Goal: Information Seeking & Learning: Compare options

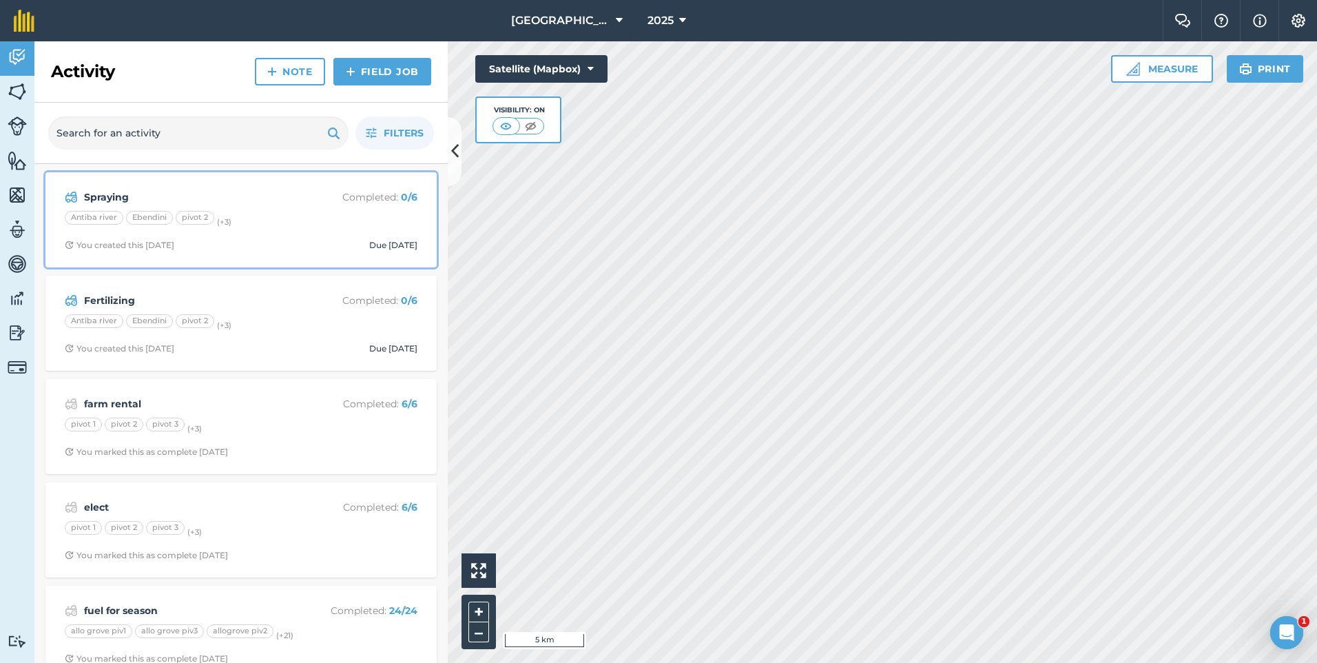
click at [360, 218] on div "Antiba river Ebendini pivot 2 (+ 3 )" at bounding box center [241, 220] width 353 height 18
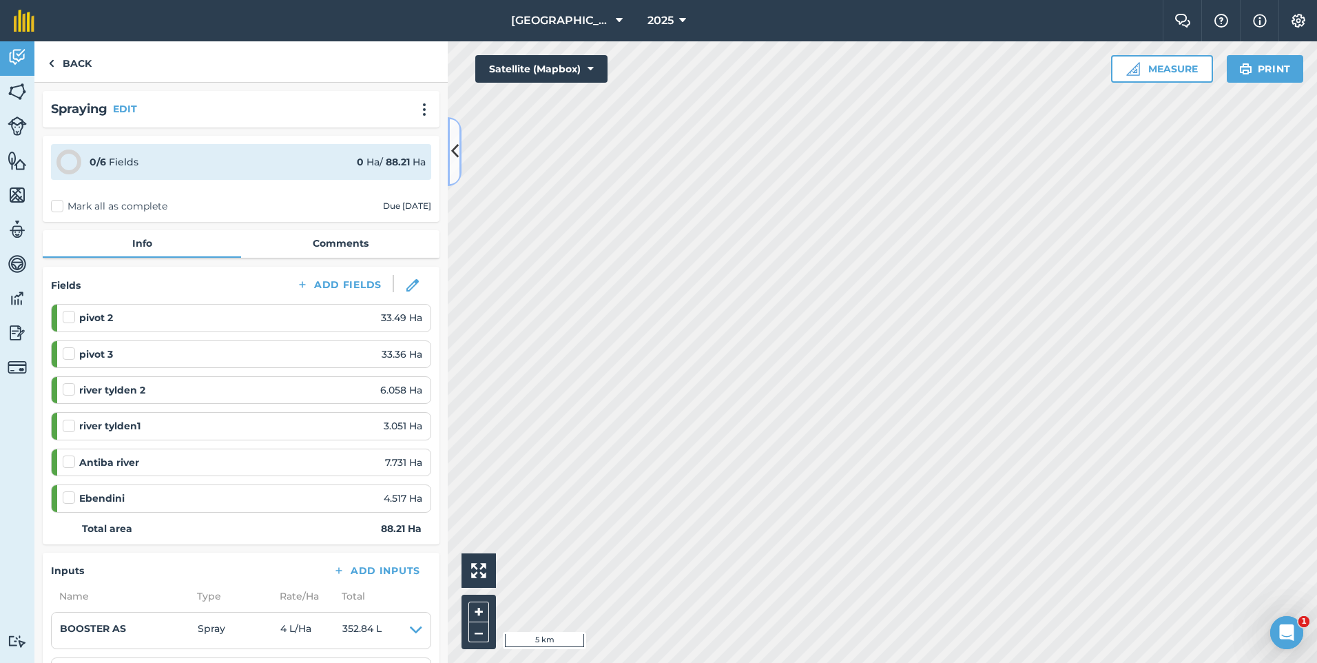
click at [451, 152] on icon at bounding box center [455, 151] width 8 height 24
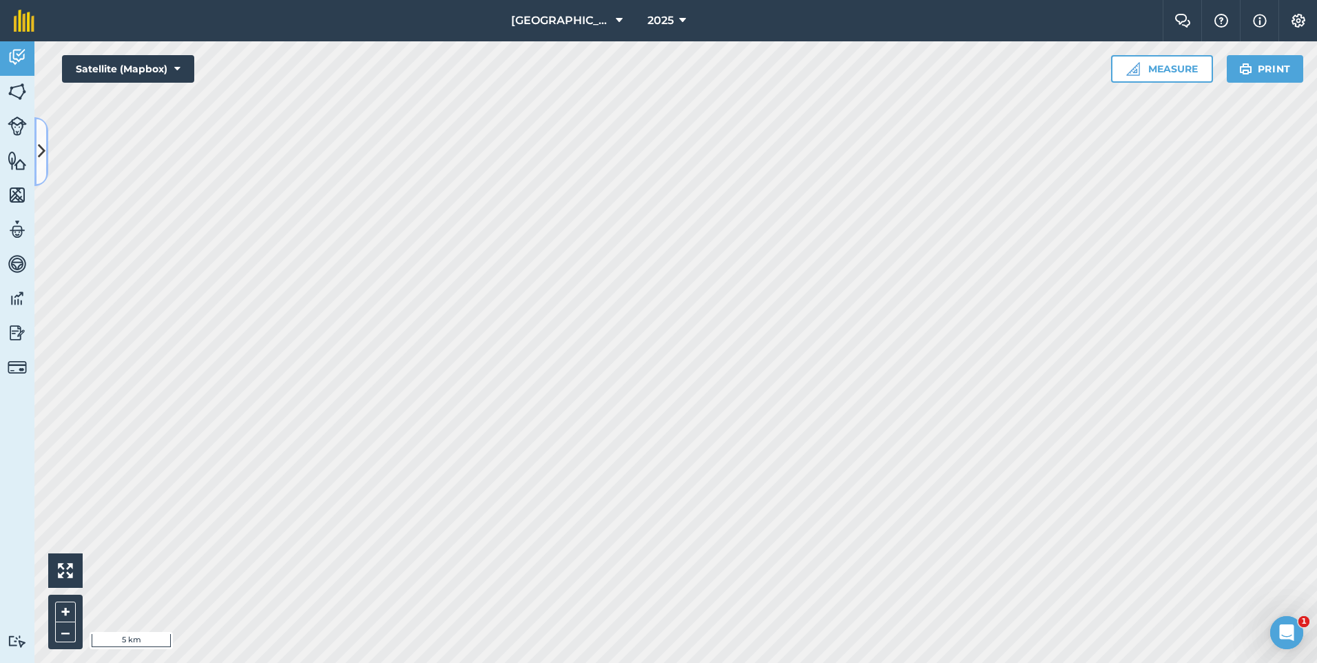
click at [40, 169] on button at bounding box center [41, 151] width 14 height 69
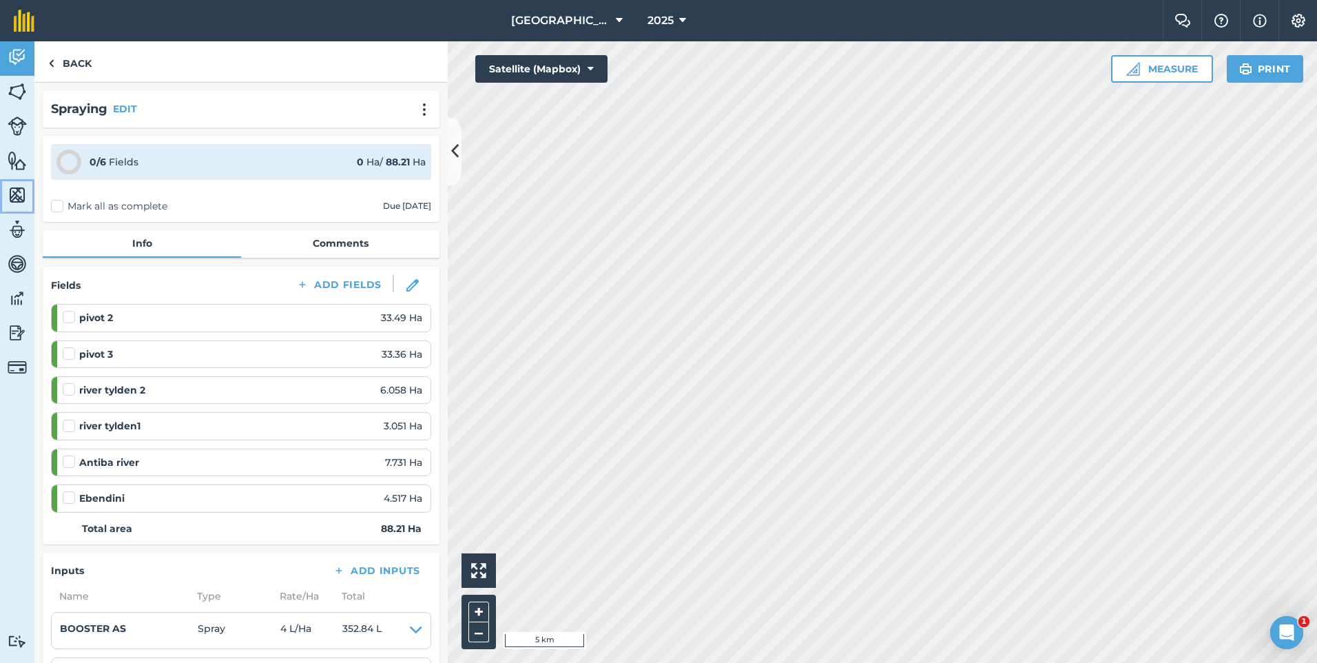
click at [14, 194] on img at bounding box center [17, 195] width 19 height 21
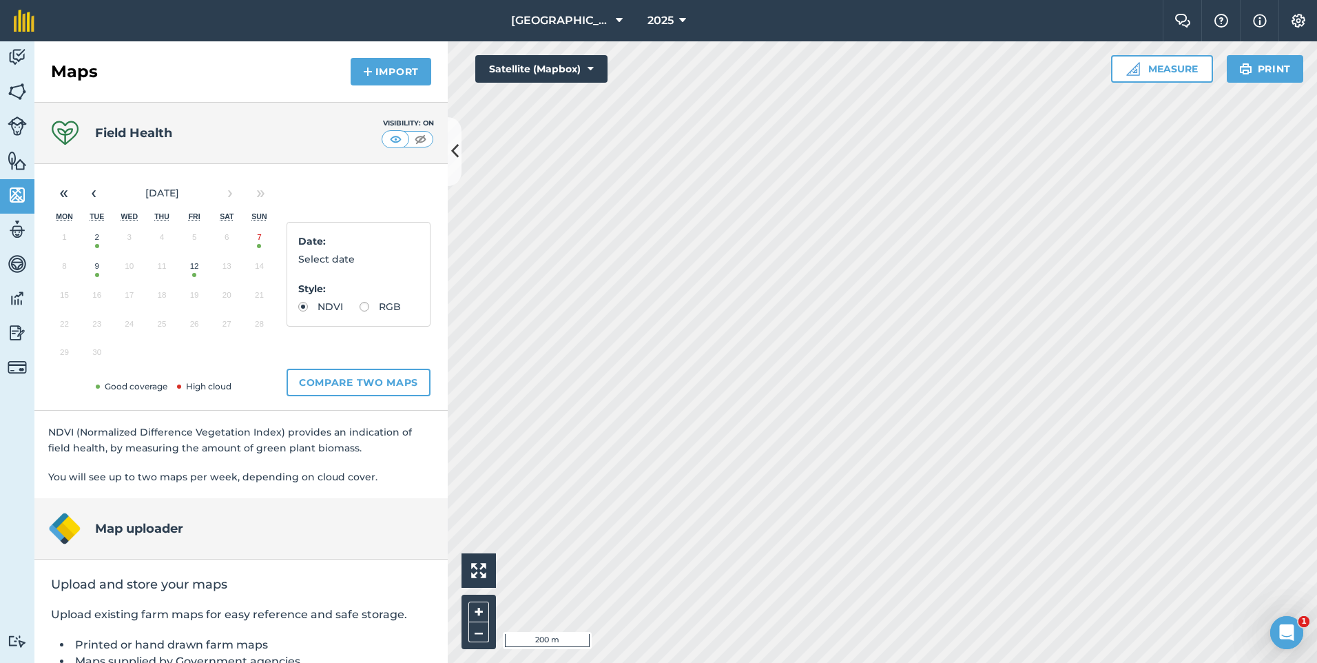
click at [197, 281] on button "12" at bounding box center [194, 269] width 32 height 29
click at [97, 272] on button "9" at bounding box center [97, 269] width 32 height 29
click at [196, 273] on button "12" at bounding box center [194, 269] width 32 height 29
click at [103, 271] on button "9" at bounding box center [97, 269] width 32 height 29
click at [192, 274] on button "12" at bounding box center [194, 269] width 32 height 29
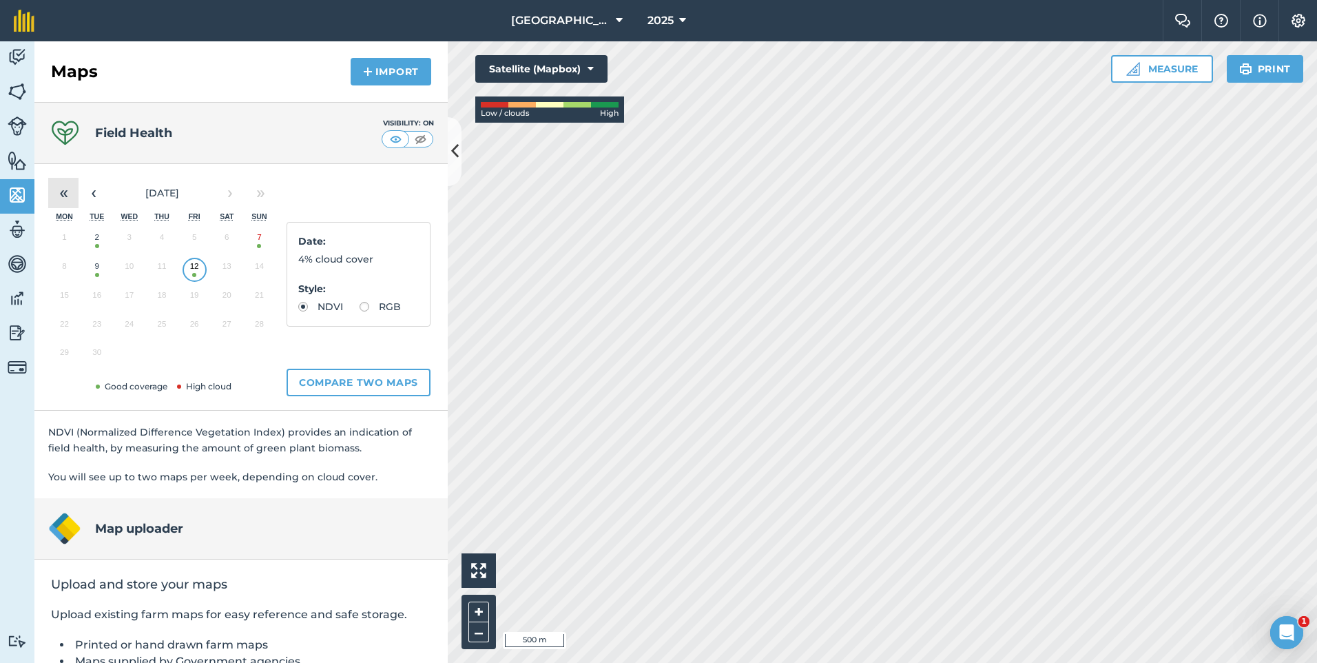
click at [72, 190] on button "«" at bounding box center [63, 193] width 30 height 30
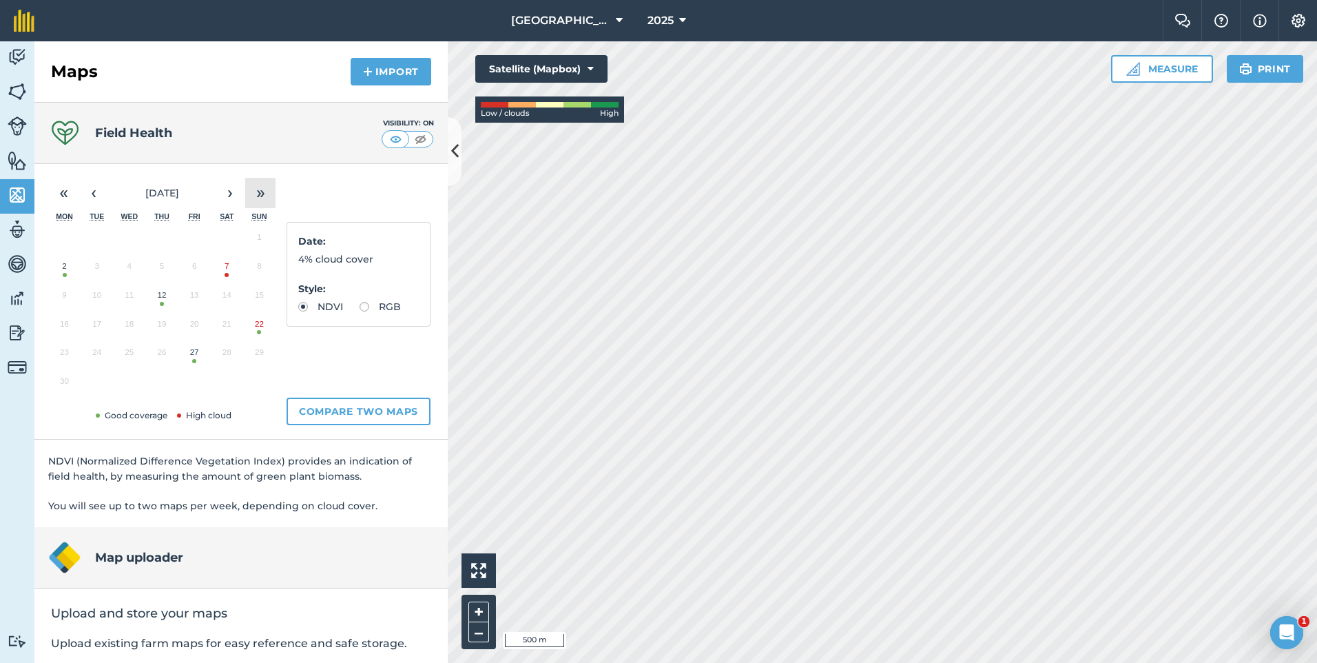
click at [267, 192] on button "»" at bounding box center [260, 193] width 30 height 30
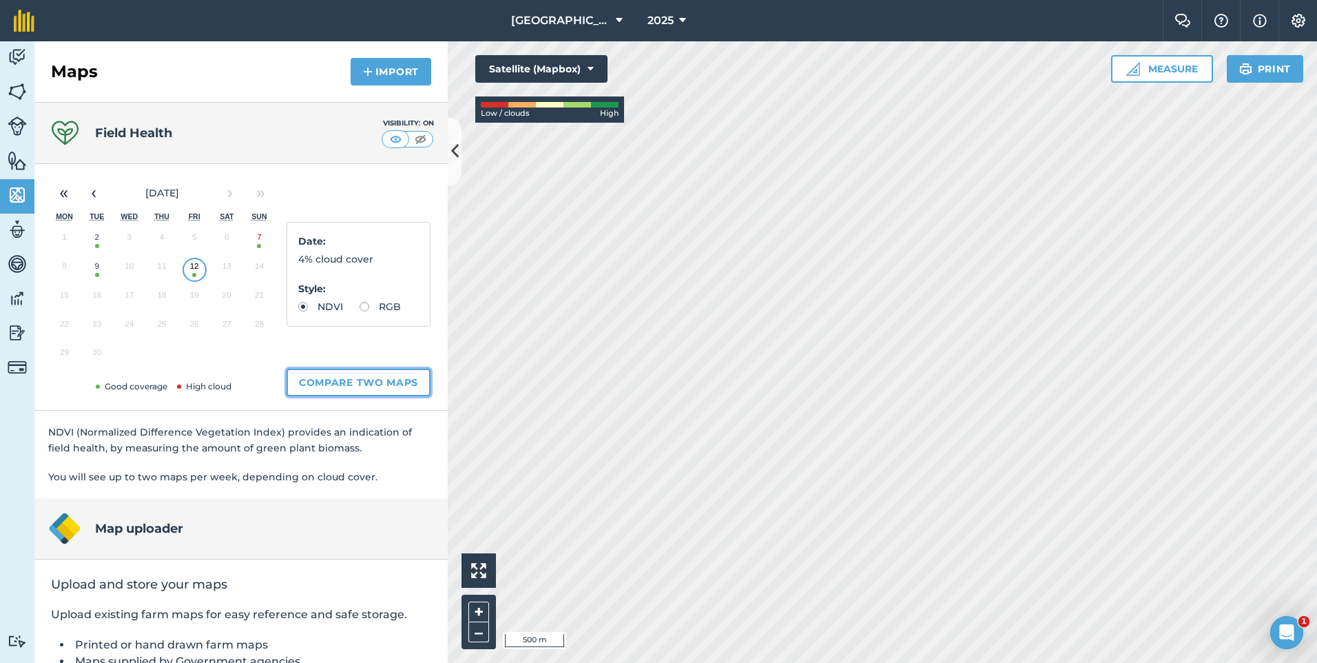
click at [341, 383] on button "Compare two maps" at bounding box center [359, 383] width 144 height 28
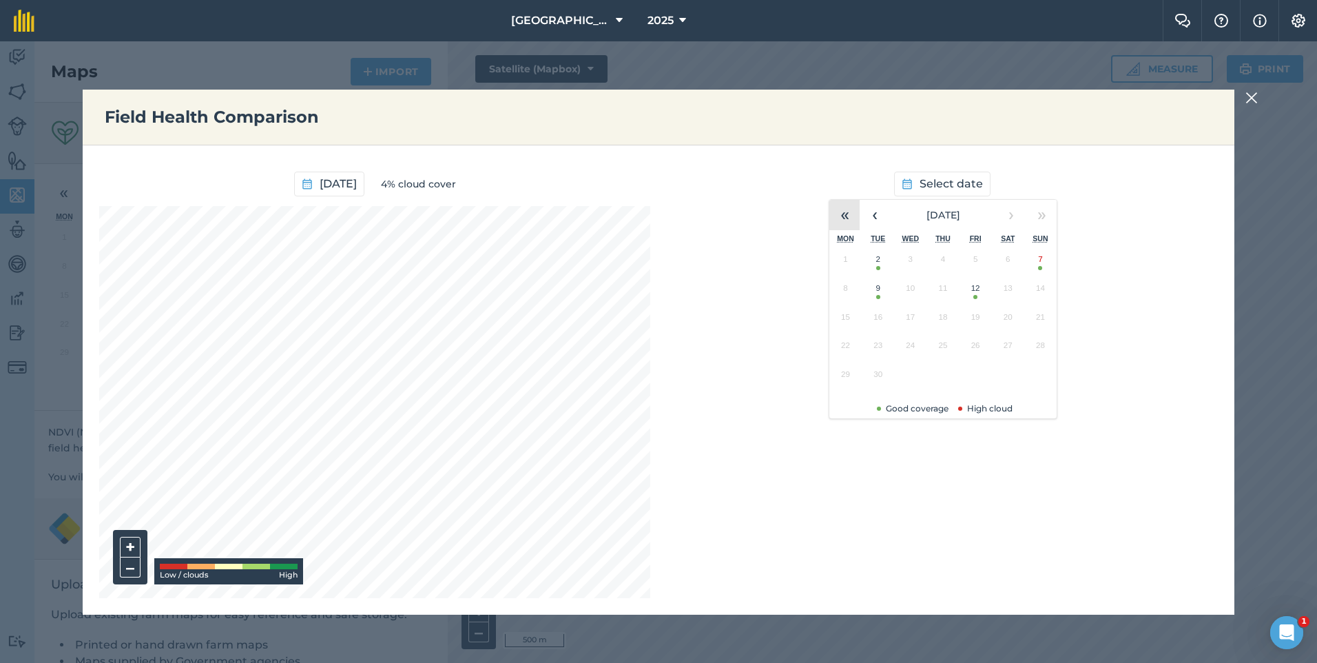
click at [841, 218] on button "«" at bounding box center [845, 215] width 30 height 30
click at [943, 321] on button "12" at bounding box center [943, 320] width 32 height 29
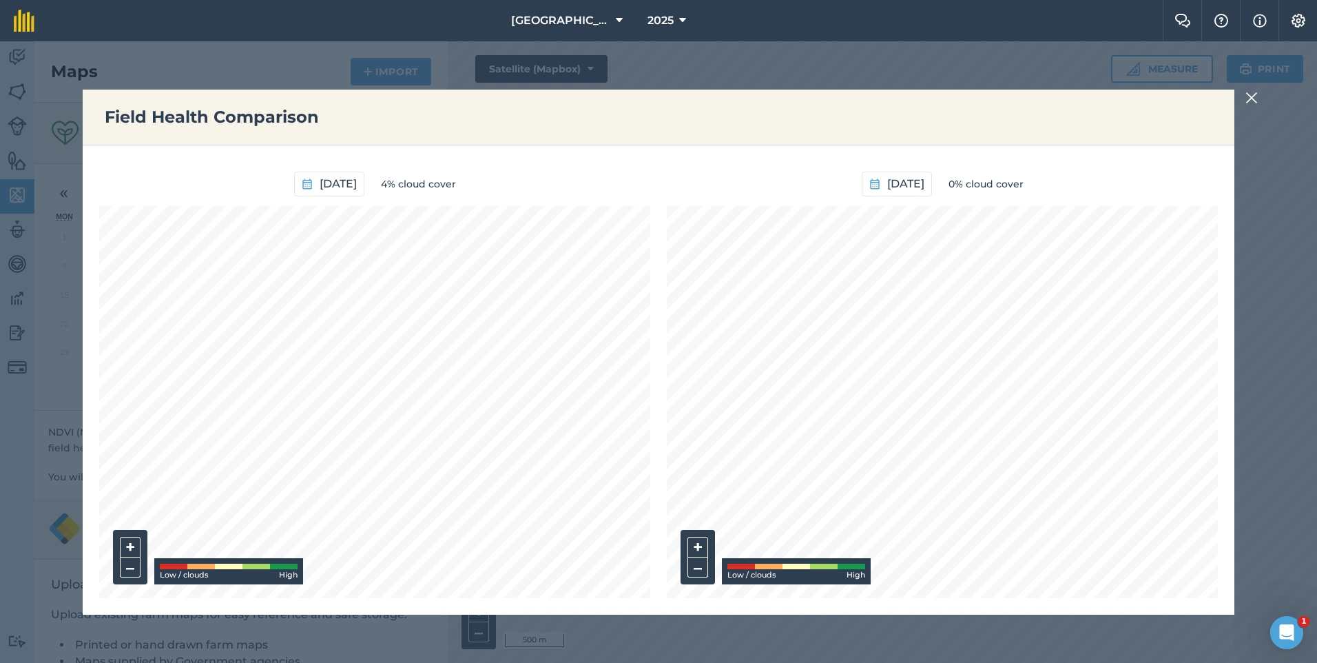
click at [1249, 101] on img at bounding box center [1252, 98] width 12 height 17
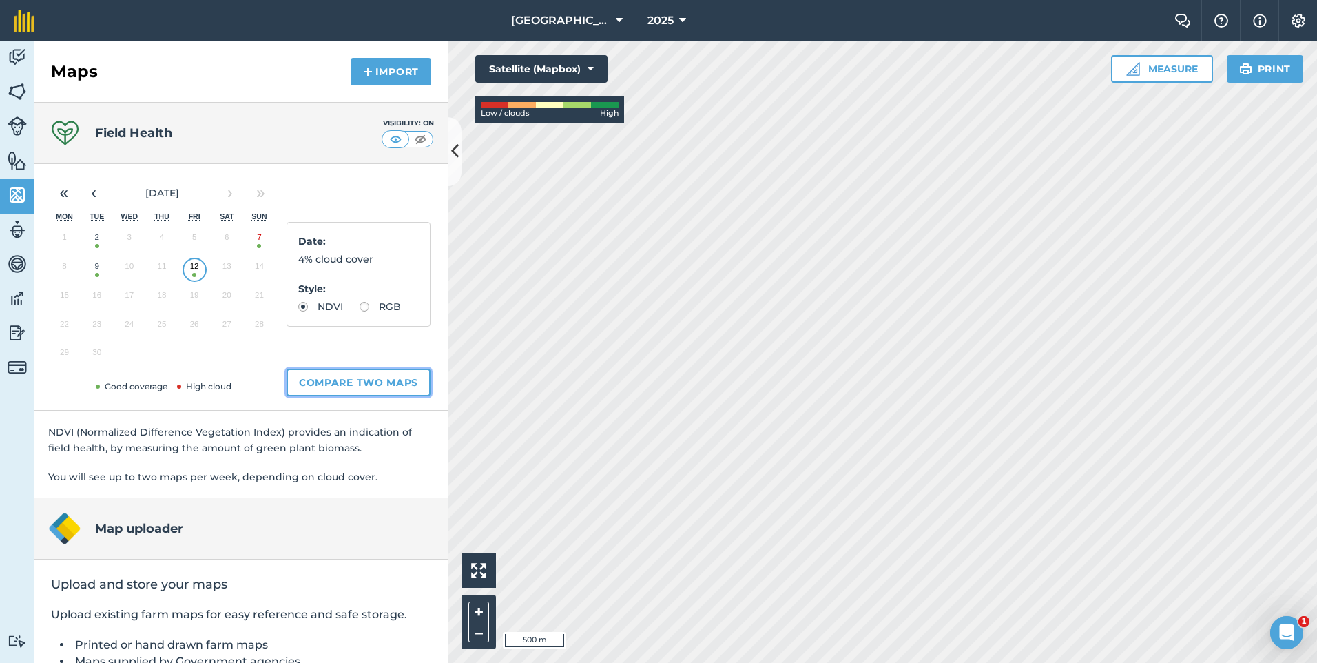
click at [344, 373] on button "Compare two maps" at bounding box center [359, 383] width 144 height 28
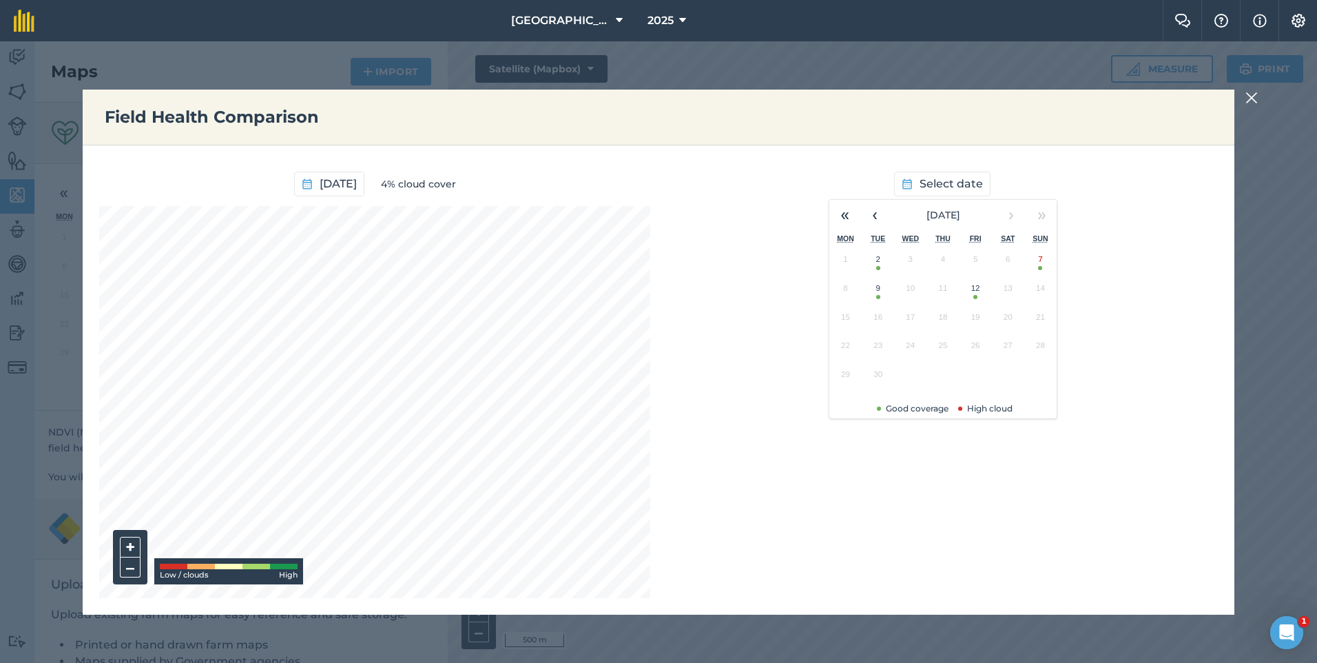
click at [1040, 268] on button "7" at bounding box center [1041, 262] width 32 height 29
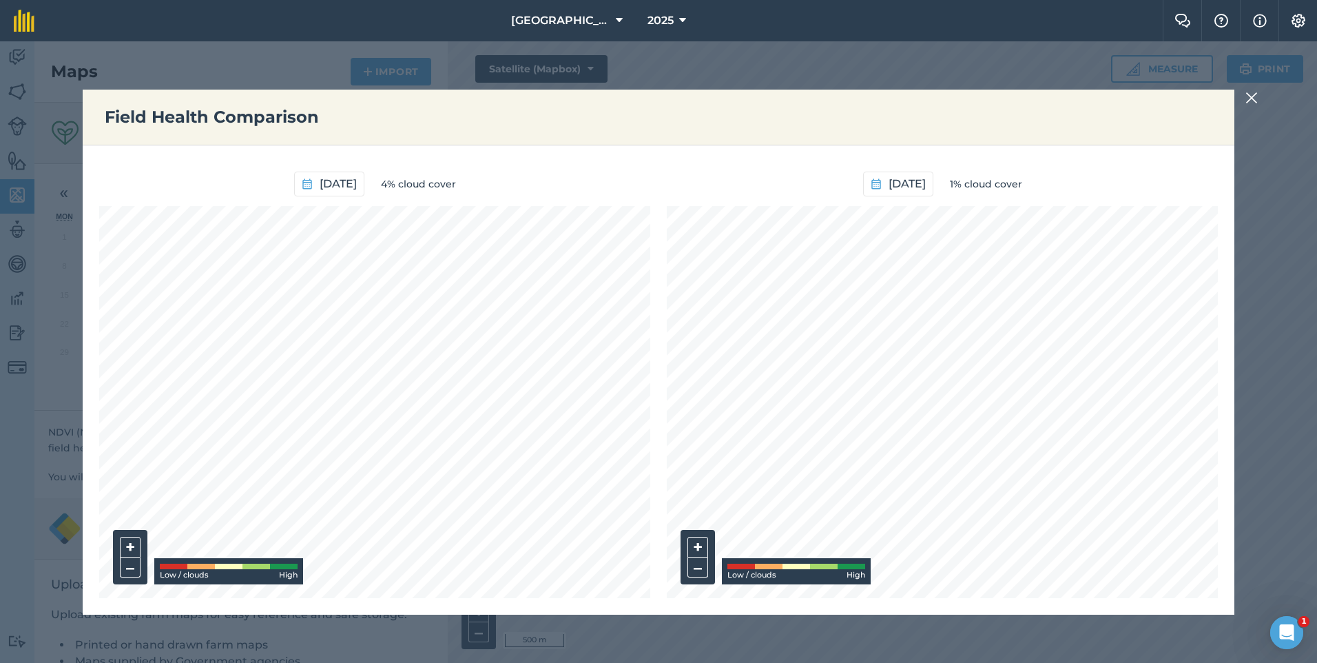
click at [1057, 601] on div "[DATE] 4% cloud cover + – Low / clouds High [DATE] 1% cloud cover + – Low / clo…" at bounding box center [659, 379] width 1152 height 469
click at [1249, 97] on img at bounding box center [1252, 98] width 12 height 17
